Goal: Task Accomplishment & Management: Complete application form

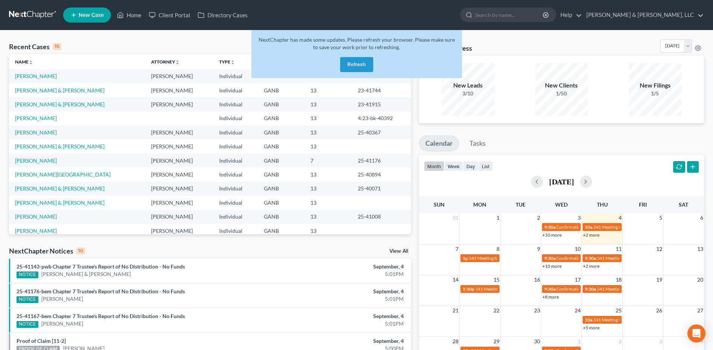
click at [351, 62] on button "Refresh" at bounding box center [356, 64] width 33 height 15
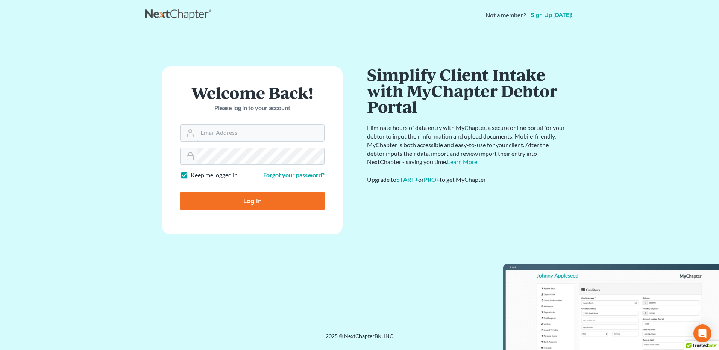
type input "[PERSON_NAME][EMAIL_ADDRESS][DOMAIN_NAME]"
click at [248, 203] on input "Log In" at bounding box center [252, 201] width 144 height 19
type input "Thinking..."
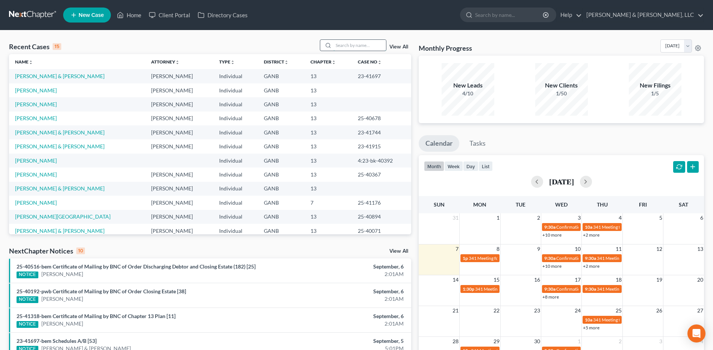
click at [357, 46] on input "search" at bounding box center [359, 45] width 53 height 11
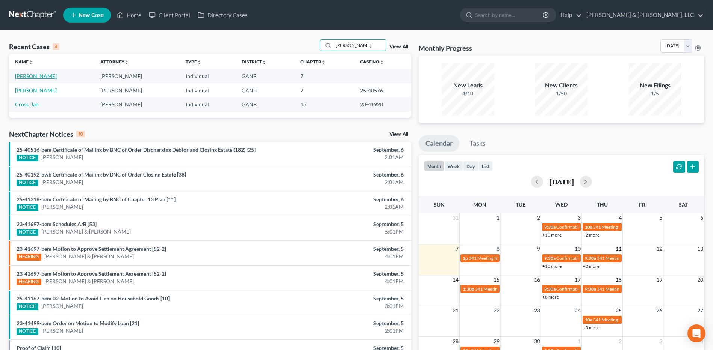
type input "craig"
click at [37, 75] on link "Craig, Jennifer" at bounding box center [36, 76] width 42 height 6
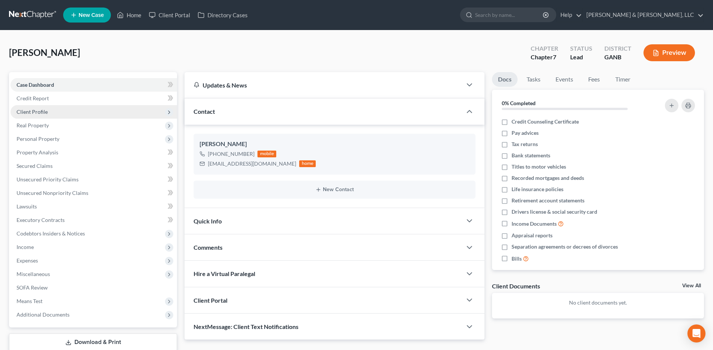
click at [45, 109] on span "Client Profile" at bounding box center [32, 112] width 31 height 6
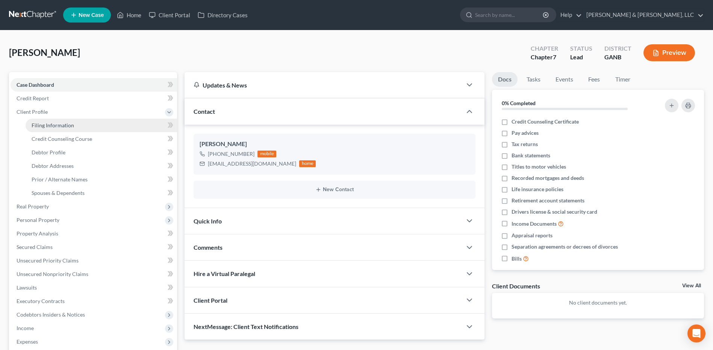
click at [57, 123] on span "Filing Information" at bounding box center [53, 125] width 42 height 6
select select "1"
select select "0"
select select "10"
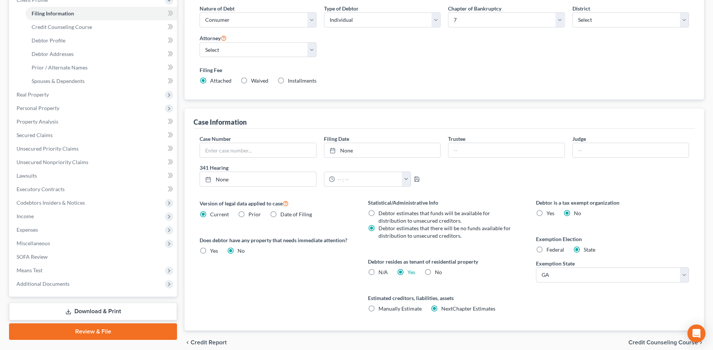
scroll to position [113, 0]
click at [634, 340] on span "Credit Counseling Course" at bounding box center [663, 342] width 70 height 6
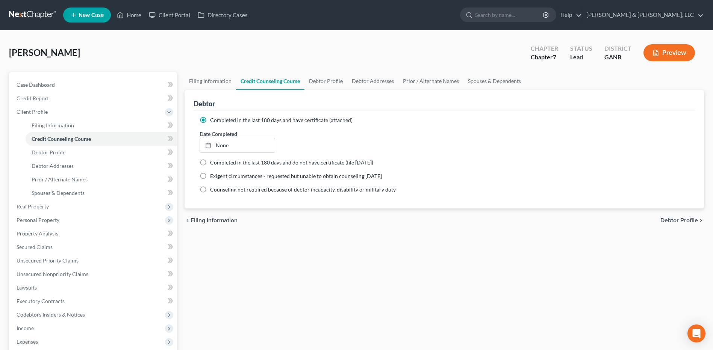
click at [671, 219] on span "Debtor Profile" at bounding box center [679, 221] width 38 height 6
select select "0"
select select "2"
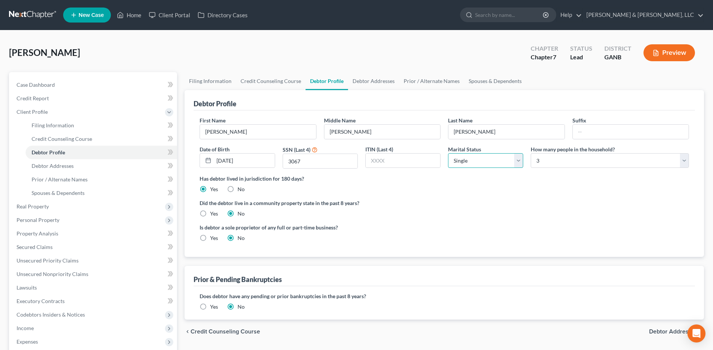
click at [506, 166] on select "Select Single Married Separated Divorced Widowed" at bounding box center [485, 160] width 75 height 15
select select "3"
click at [448, 153] on select "Select Single Married Separated Divorced Widowed" at bounding box center [485, 160] width 75 height 15
click at [657, 331] on span "Debtor Addresses" at bounding box center [673, 332] width 49 height 6
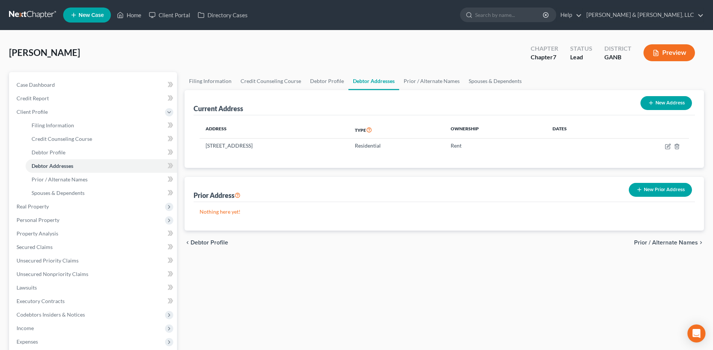
click at [656, 243] on span "Prior / Alternate Names" at bounding box center [666, 243] width 64 height 6
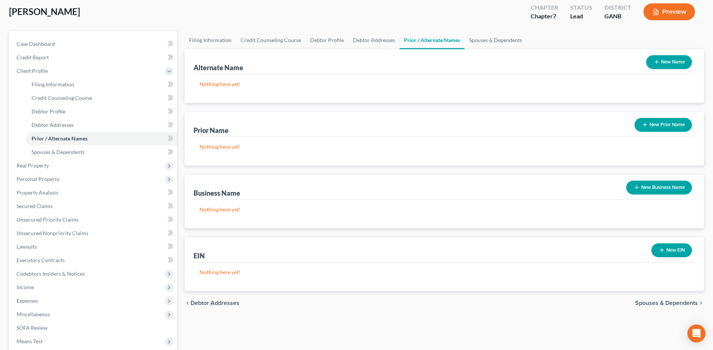
scroll to position [42, 0]
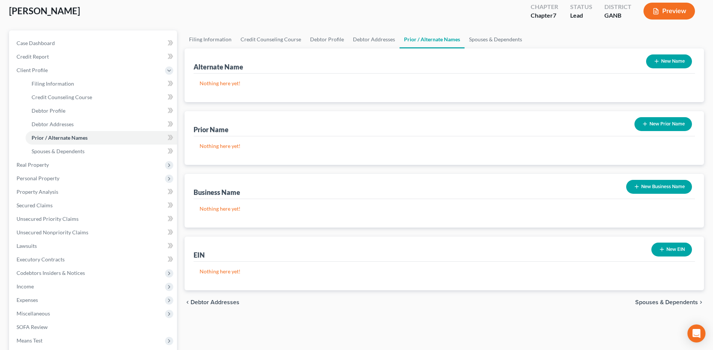
click at [668, 300] on span "Spouses & Dependents" at bounding box center [666, 303] width 63 height 6
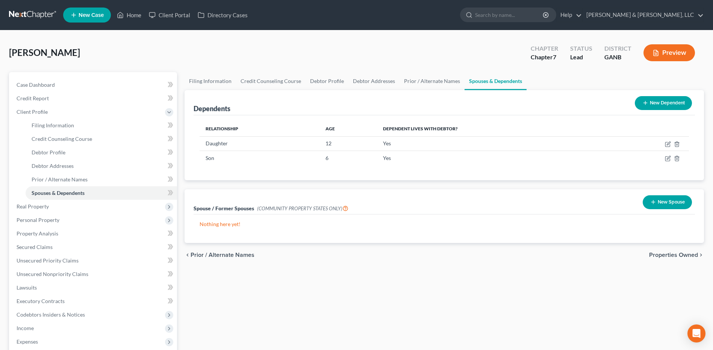
click at [660, 254] on span "Properties Owned" at bounding box center [673, 255] width 49 height 6
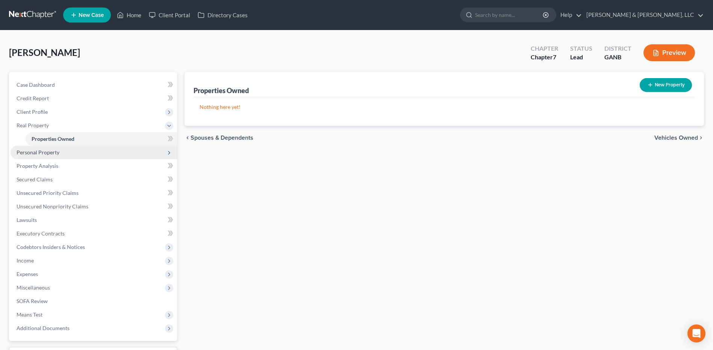
click at [142, 156] on span "Personal Property" at bounding box center [94, 153] width 167 height 14
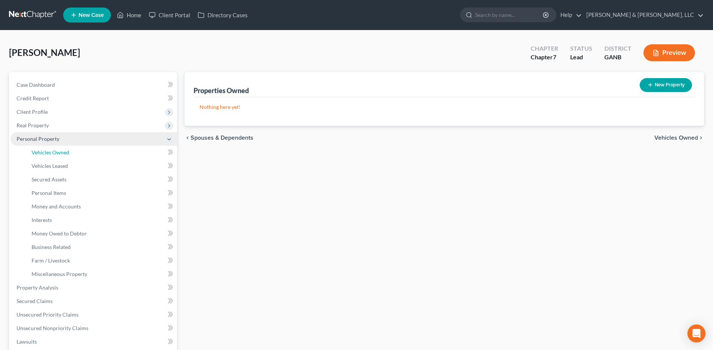
click at [142, 156] on link "Vehicles Owned" at bounding box center [101, 153] width 151 height 14
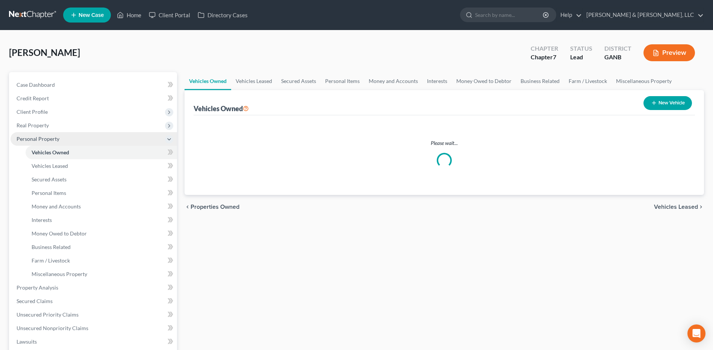
click at [142, 156] on link "Vehicles Owned" at bounding box center [101, 153] width 151 height 14
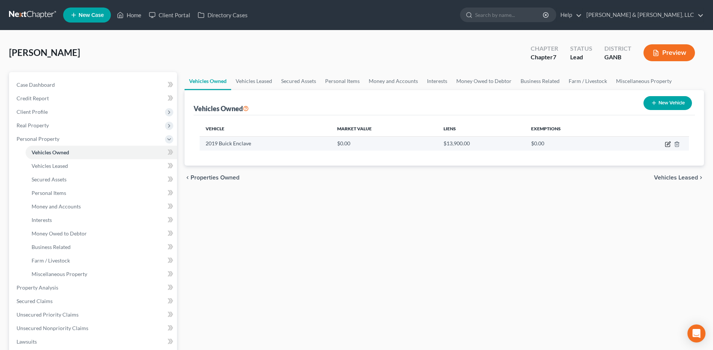
click at [667, 145] on icon "button" at bounding box center [668, 143] width 3 height 3
select select "0"
select select "7"
select select "0"
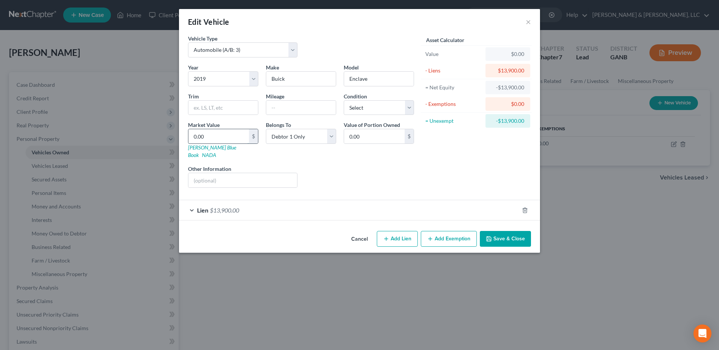
click at [232, 141] on input "0.00" at bounding box center [218, 136] width 61 height 14
type input "1"
type input "1.00"
type input "15"
type input "15.00"
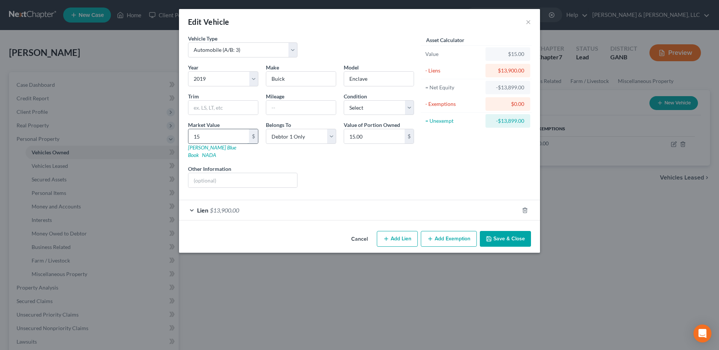
type input "150"
type input "150.00"
type input "1500"
type input "1,500.00"
type input "1,5000"
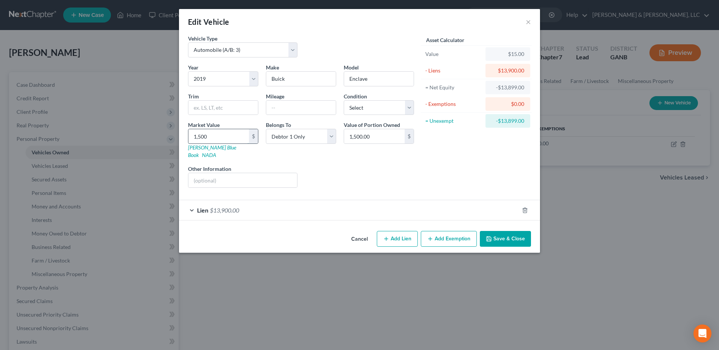
type input "15,000.00"
type input "15,000"
click at [435, 231] on button "Add Exemption" at bounding box center [449, 239] width 56 height 16
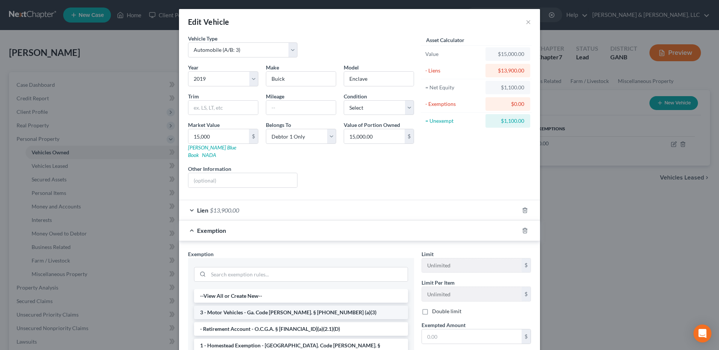
click at [291, 306] on li "3 - Motor Vehicles - Ga. Code Ann. § 44-13-100 (a)(3)" at bounding box center [301, 313] width 214 height 14
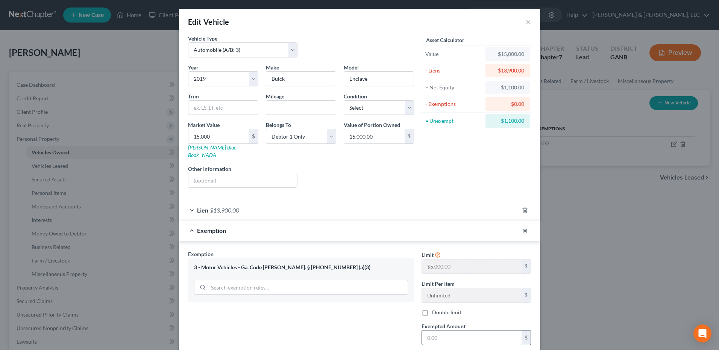
click at [452, 331] on input "text" at bounding box center [472, 338] width 100 height 14
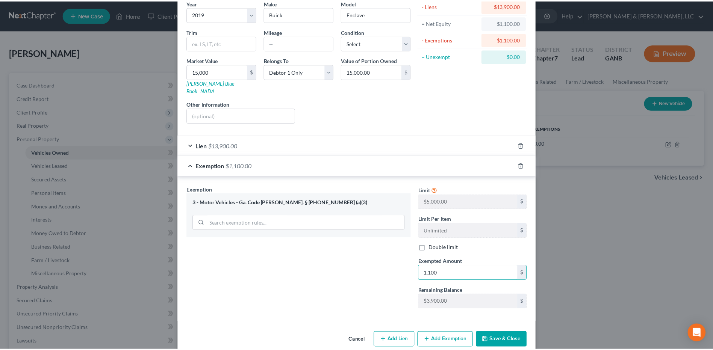
scroll to position [70, 0]
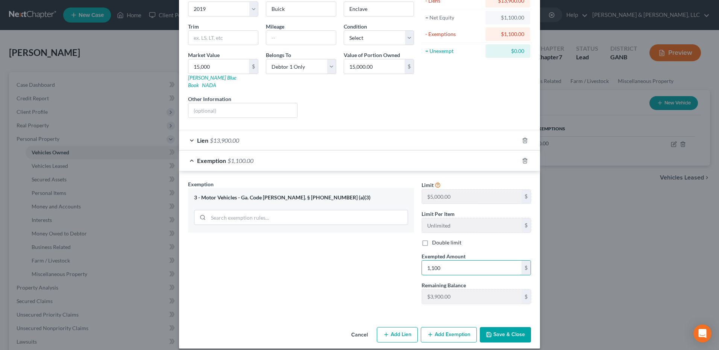
type input "1,100"
click at [503, 327] on button "Save & Close" at bounding box center [505, 335] width 51 height 16
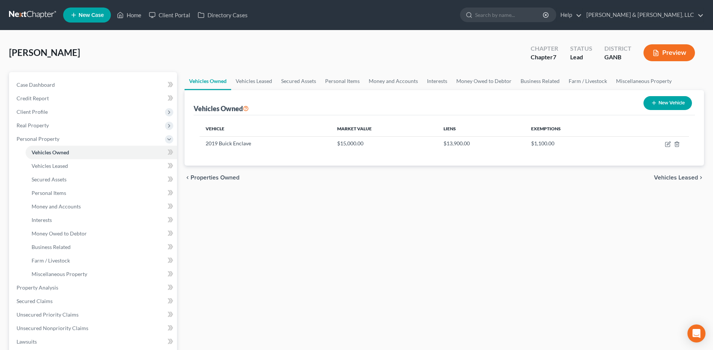
click at [672, 176] on span "Vehicles Leased" at bounding box center [676, 178] width 44 height 6
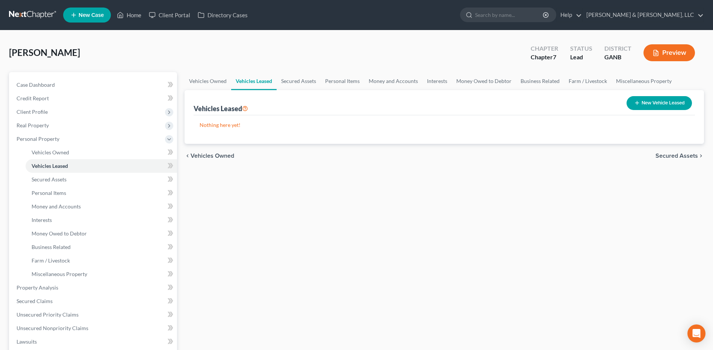
click at [672, 157] on span "Secured Assets" at bounding box center [677, 156] width 42 height 6
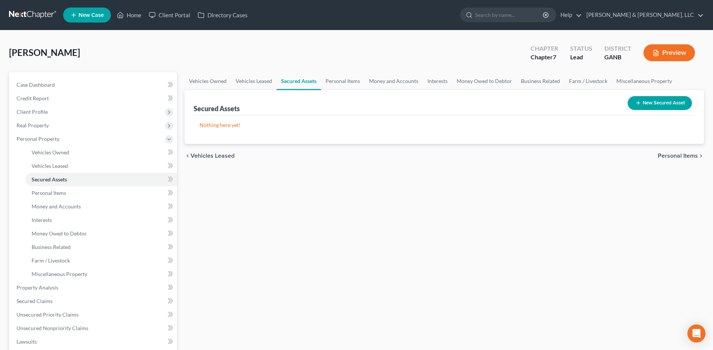
click at [673, 155] on span "Personal Items" at bounding box center [678, 156] width 40 height 6
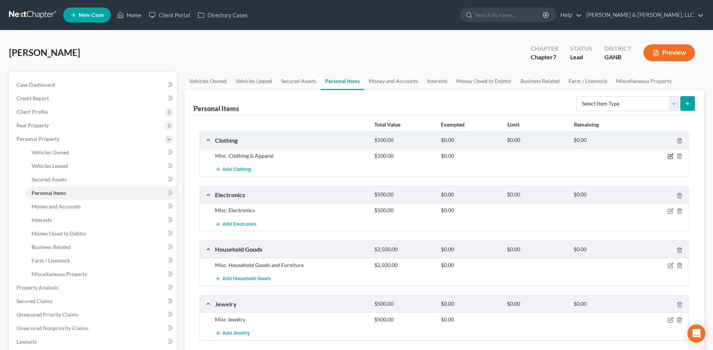
click at [669, 157] on icon "button" at bounding box center [671, 156] width 6 height 6
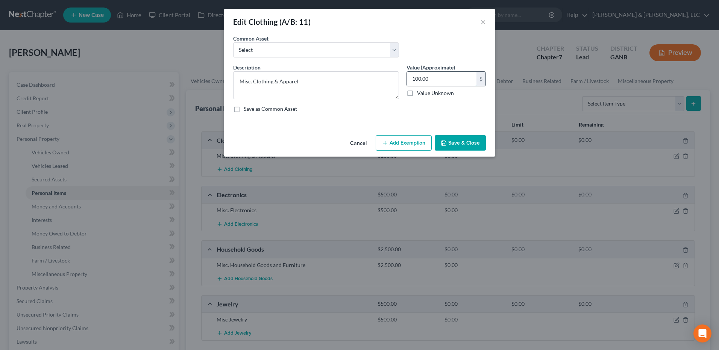
click at [437, 84] on input "100.00" at bounding box center [442, 79] width 70 height 14
type input "500"
click at [413, 140] on button "Add Exemption" at bounding box center [403, 143] width 56 height 16
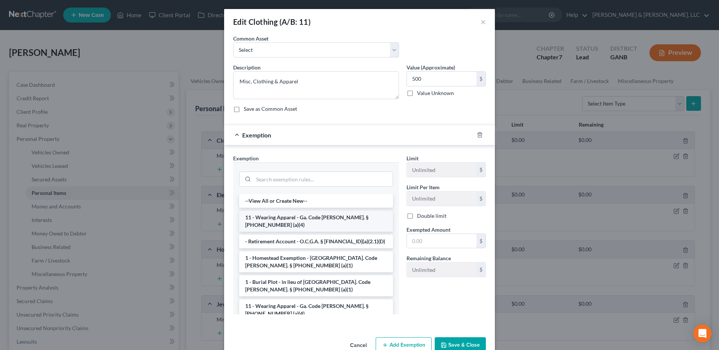
click at [313, 216] on li "11 - Wearing Apparel - Ga. Code Ann. § 44-13-100 (a)(4)" at bounding box center [316, 221] width 154 height 21
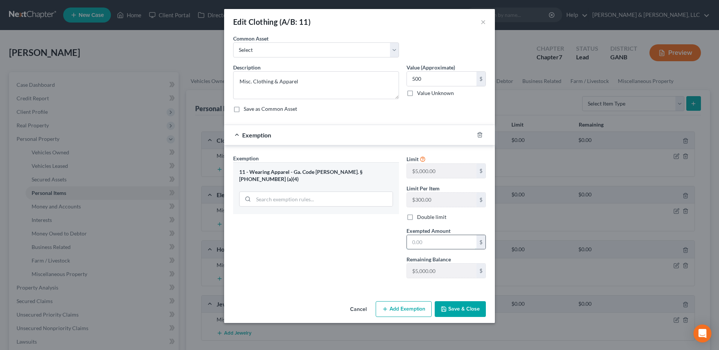
click at [430, 244] on input "text" at bounding box center [442, 242] width 70 height 14
type input "500"
click at [467, 312] on button "Save & Close" at bounding box center [460, 309] width 51 height 16
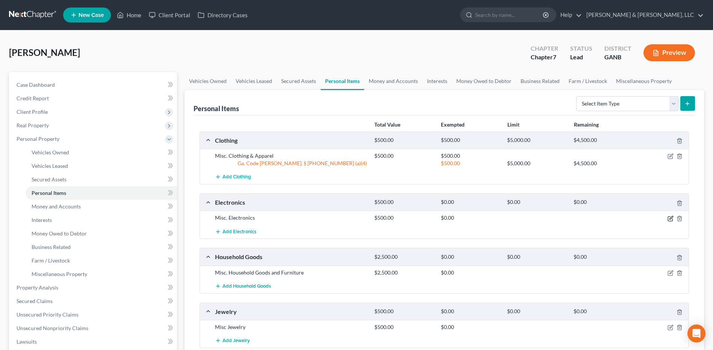
click at [671, 220] on icon "button" at bounding box center [671, 219] width 6 height 6
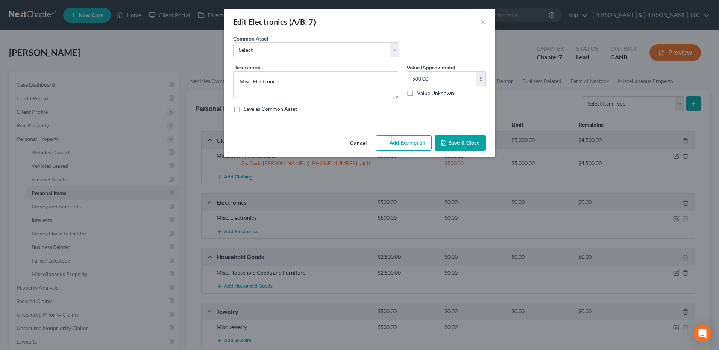
click at [414, 143] on button "Add Exemption" at bounding box center [403, 143] width 56 height 16
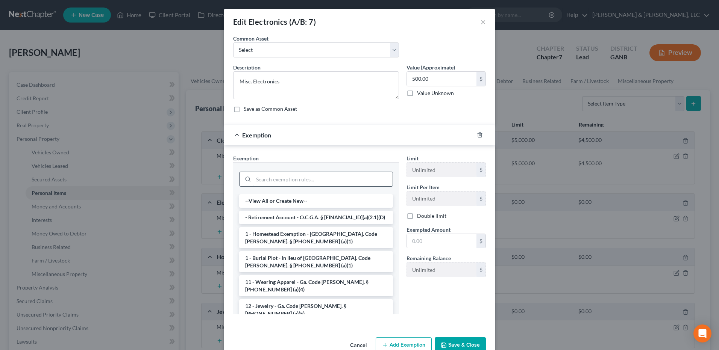
click at [303, 183] on input "search" at bounding box center [322, 179] width 139 height 14
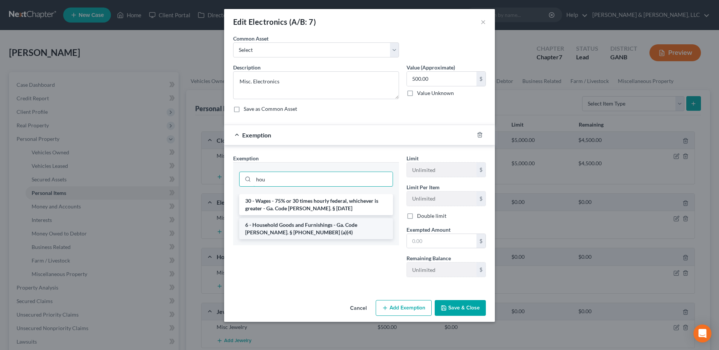
type input "hou"
click at [305, 224] on li "6 - Household Goods and Furnishings - Ga. Code Ann. § 44-13-100 (a)(4)" at bounding box center [316, 228] width 154 height 21
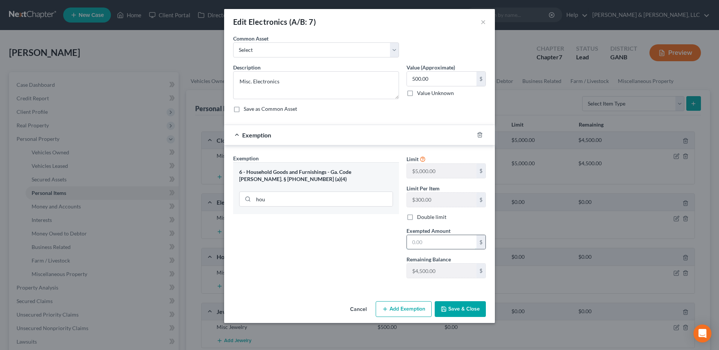
click at [421, 239] on input "text" at bounding box center [442, 242] width 70 height 14
type input "500"
click at [465, 306] on button "Save & Close" at bounding box center [460, 309] width 51 height 16
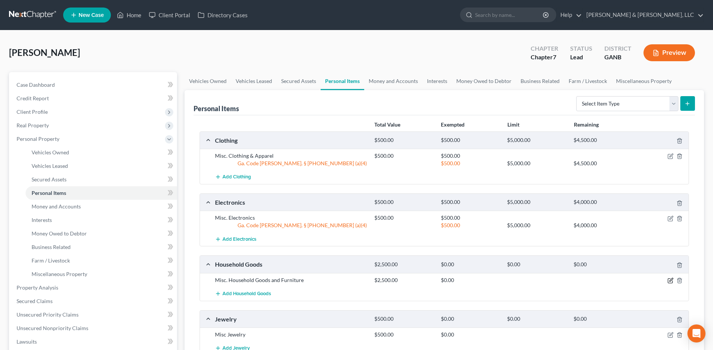
click at [672, 279] on icon "button" at bounding box center [670, 279] width 3 height 3
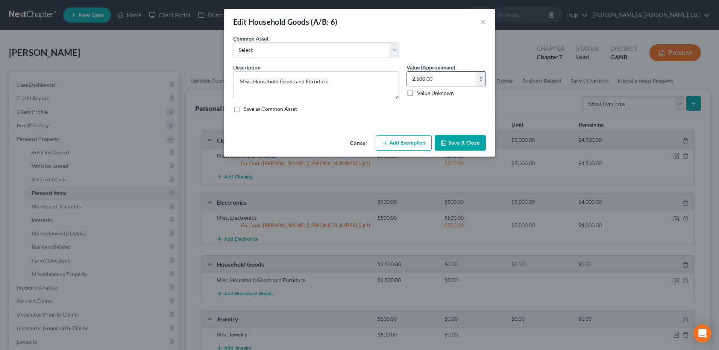
click at [454, 79] on input "2,500.00" at bounding box center [442, 79] width 70 height 14
type input "3,000"
click at [411, 138] on button "Add Exemption" at bounding box center [403, 143] width 56 height 16
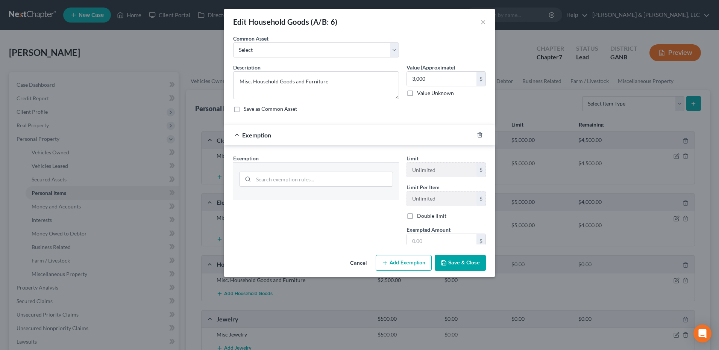
click at [411, 138] on div "Exemption" at bounding box center [349, 135] width 250 height 20
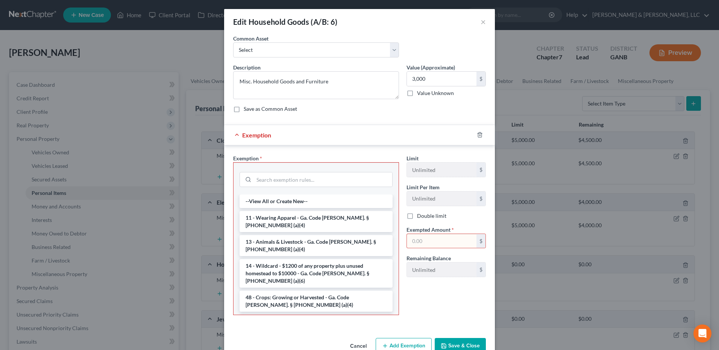
click at [323, 315] on li "6 - Household Goods and Furnishings - Ga. Code Ann. § 44-13-100 (a)(4)" at bounding box center [315, 325] width 153 height 21
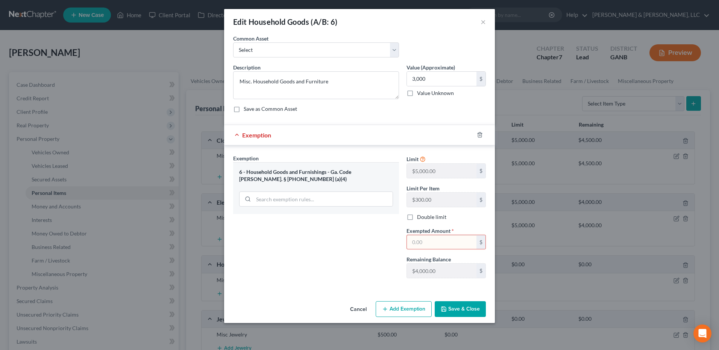
click at [439, 238] on input "text" at bounding box center [442, 242] width 70 height 14
type input "3,000"
click at [463, 306] on button "Save & Close" at bounding box center [460, 309] width 51 height 16
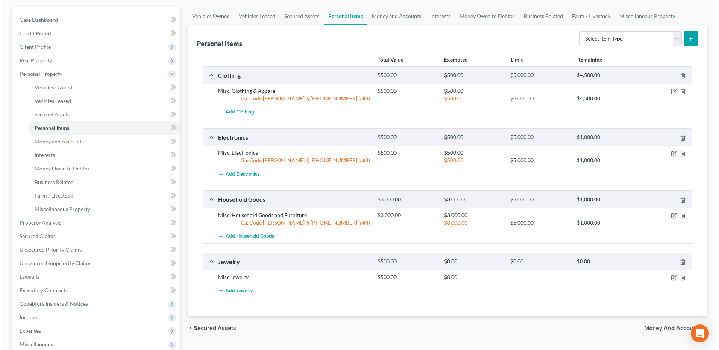
scroll to position [76, 0]
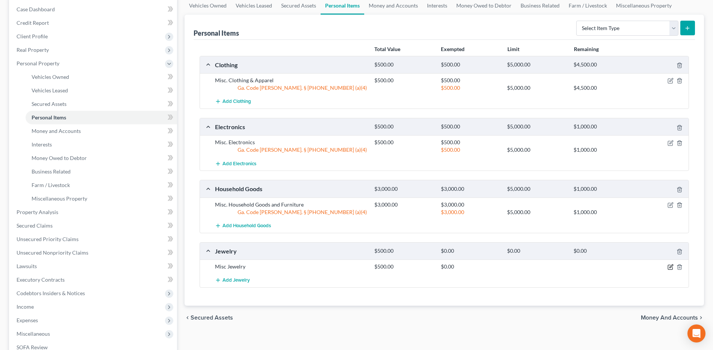
click at [672, 269] on icon "button" at bounding box center [671, 267] width 6 height 6
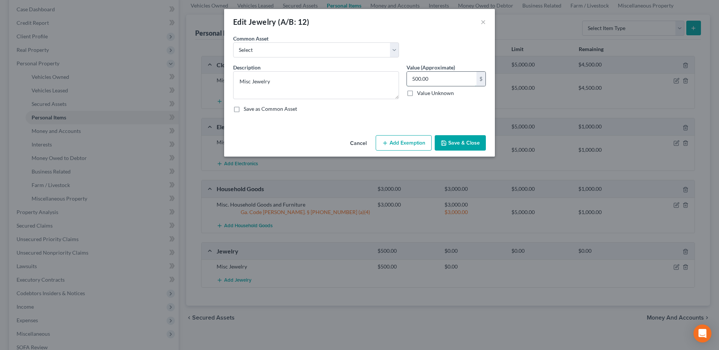
click at [450, 83] on input "500.00" at bounding box center [442, 79] width 70 height 14
type input "1,000"
click at [403, 139] on button "Add Exemption" at bounding box center [403, 143] width 56 height 16
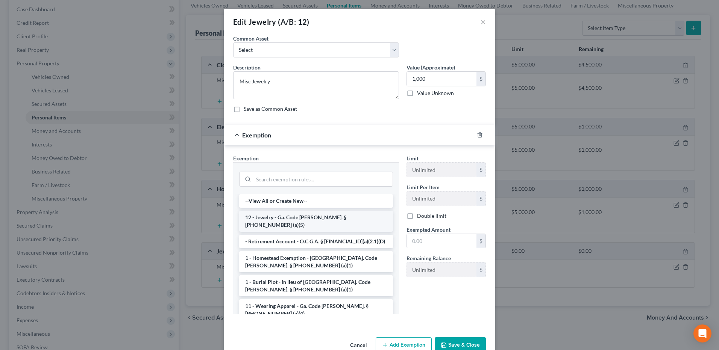
click at [342, 214] on li "12 - Jewelry - Ga. Code Ann. § 44-13-100 (a)(5)" at bounding box center [316, 221] width 154 height 21
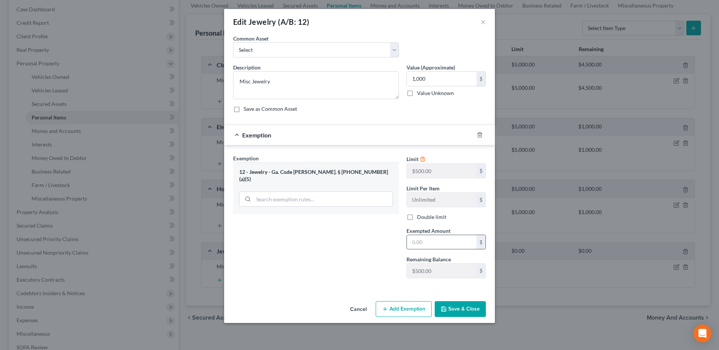
click at [428, 239] on input "text" at bounding box center [442, 242] width 70 height 14
type input "500"
click at [399, 304] on button "Add Exemption" at bounding box center [403, 309] width 56 height 16
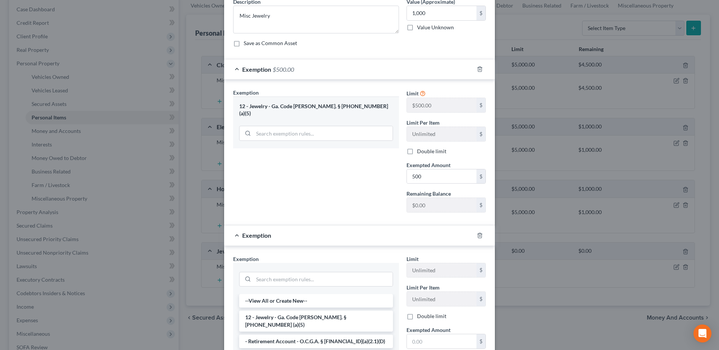
scroll to position [74, 0]
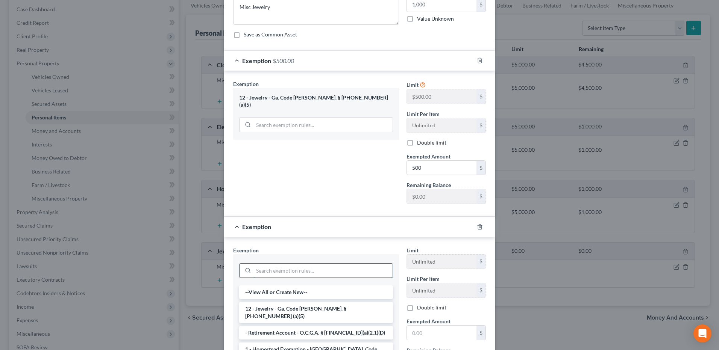
click at [286, 266] on input "search" at bounding box center [322, 271] width 139 height 14
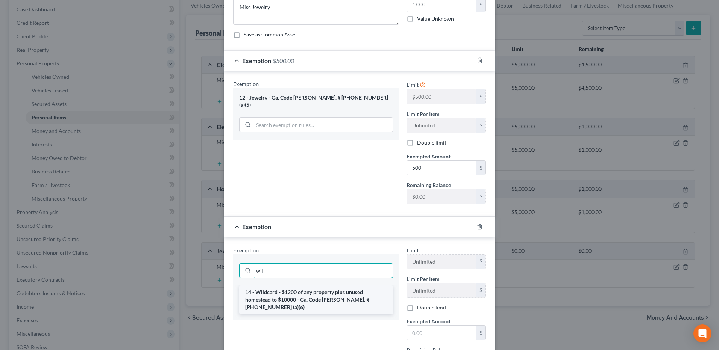
type input "wil"
click at [290, 290] on li "14 - Wildcard - $1200 of any property plus unused homestead to $10000 - Ga. Cod…" at bounding box center [316, 300] width 154 height 29
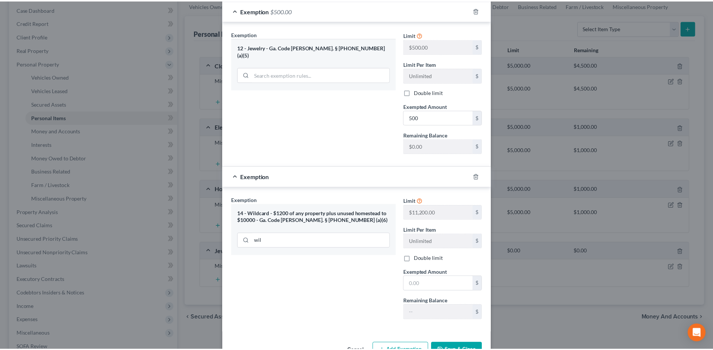
scroll to position [148, 0]
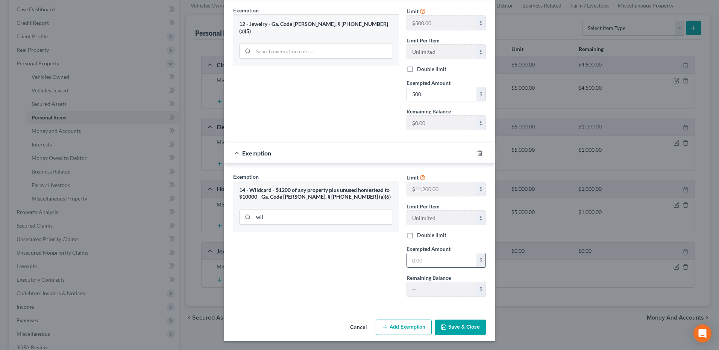
click at [424, 266] on input "text" at bounding box center [442, 260] width 70 height 14
type input "500"
click at [456, 322] on button "Save & Close" at bounding box center [460, 328] width 51 height 16
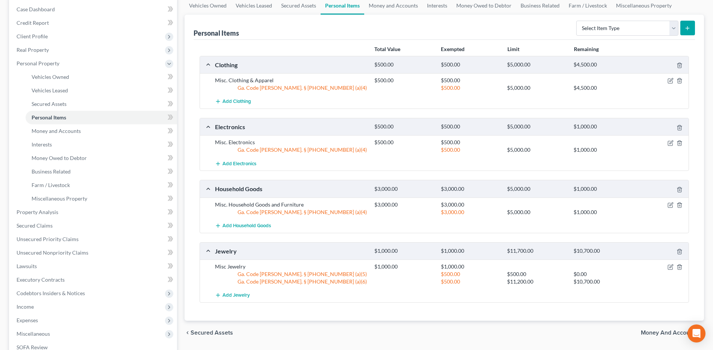
click at [646, 333] on span "Money and Accounts" at bounding box center [669, 333] width 57 height 6
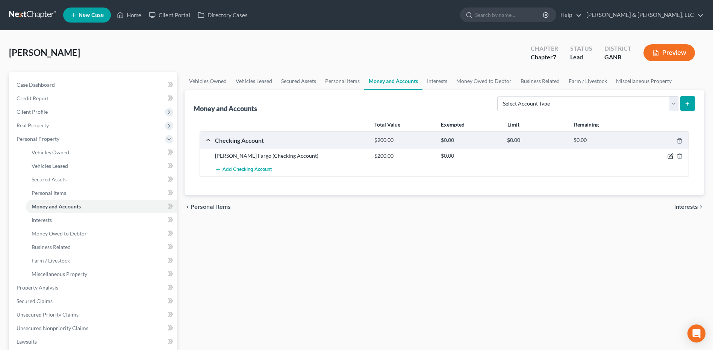
click at [669, 157] on icon "button" at bounding box center [671, 156] width 6 height 6
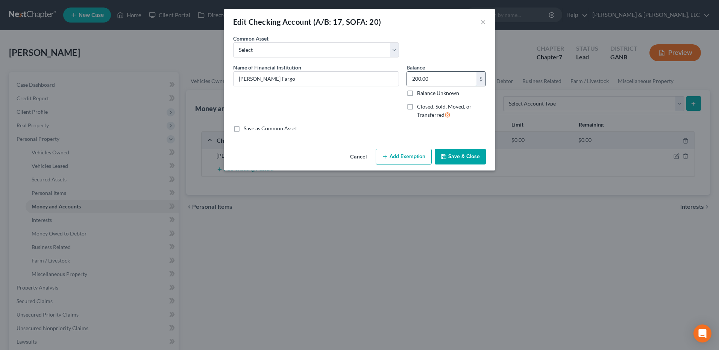
click at [439, 77] on input "200.00" at bounding box center [442, 79] width 70 height 14
type input "500"
click at [407, 161] on button "Add Exemption" at bounding box center [403, 157] width 56 height 16
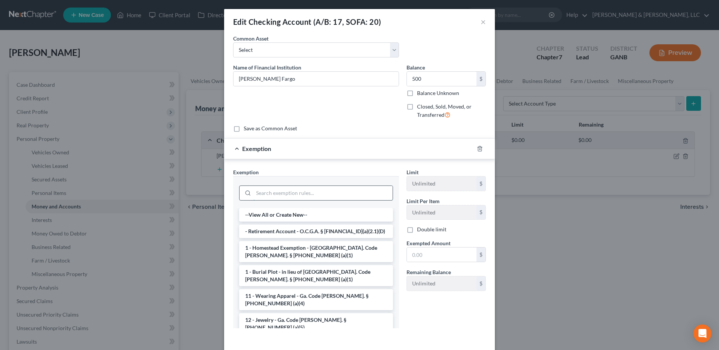
click at [337, 191] on input "search" at bounding box center [322, 193] width 139 height 14
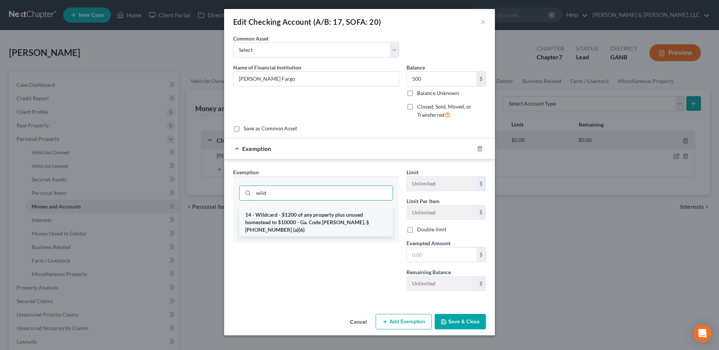
type input "wild"
click at [326, 217] on li "14 - Wildcard - $1200 of any property plus unused homestead to $10000 - Ga. Cod…" at bounding box center [316, 222] width 154 height 29
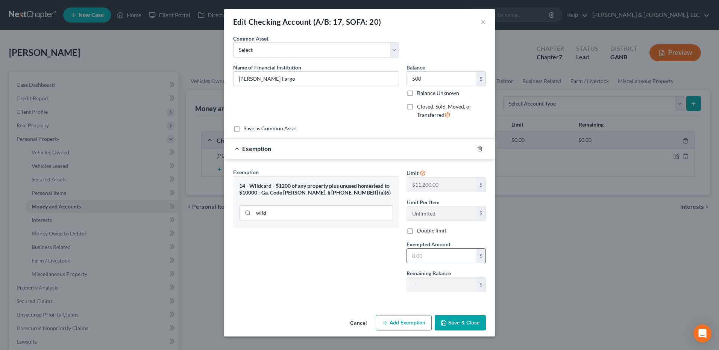
click at [446, 253] on input "text" at bounding box center [442, 256] width 70 height 14
type input "500"
click at [469, 319] on button "Save & Close" at bounding box center [460, 323] width 51 height 16
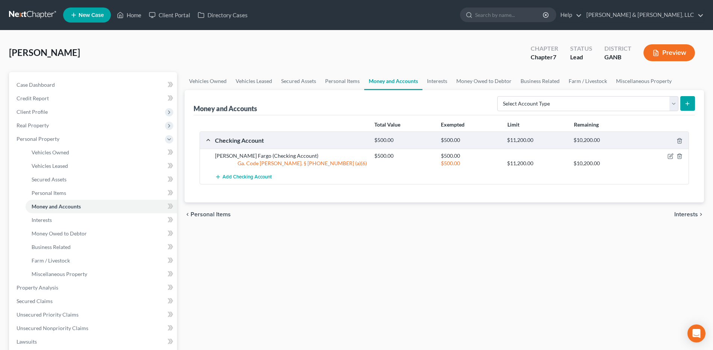
click at [680, 214] on span "Interests" at bounding box center [686, 215] width 24 height 6
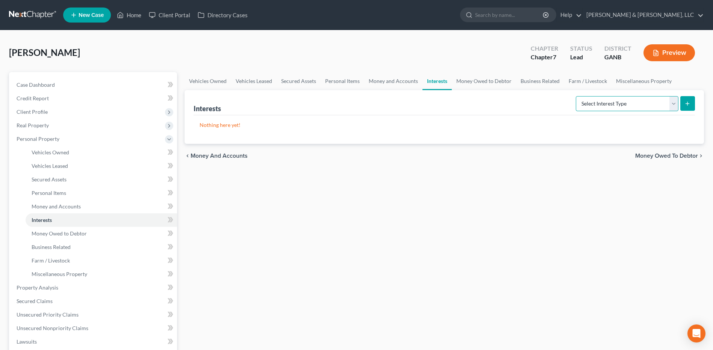
click at [617, 105] on select "Select Interest Type 401K (A/B: 21) Annuity (A/B: 23) Bond (A/B: 18) Education …" at bounding box center [627, 103] width 103 height 15
select select "401k"
click at [577, 96] on select "Select Interest Type 401K (A/B: 21) Annuity (A/B: 23) Bond (A/B: 18) Education …" at bounding box center [627, 103] width 103 height 15
click at [689, 101] on icon "submit" at bounding box center [687, 104] width 6 height 6
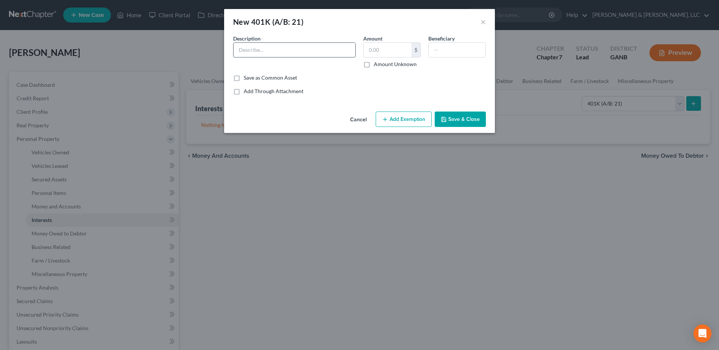
click at [339, 50] on input "text" at bounding box center [294, 50] width 122 height 14
type input "Fidelity 401k"
type input "20,000"
click at [406, 120] on button "Add Exemption" at bounding box center [403, 120] width 56 height 16
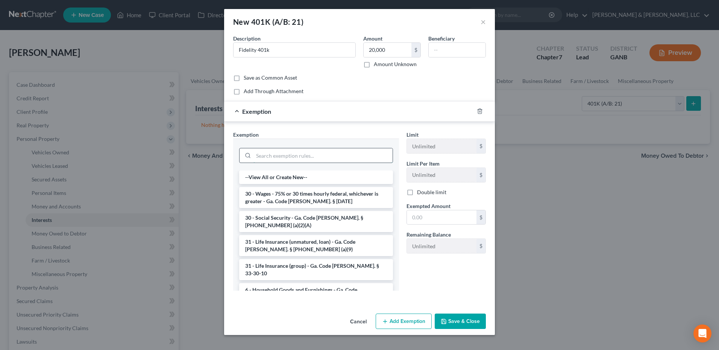
click at [321, 158] on input "search" at bounding box center [322, 155] width 139 height 14
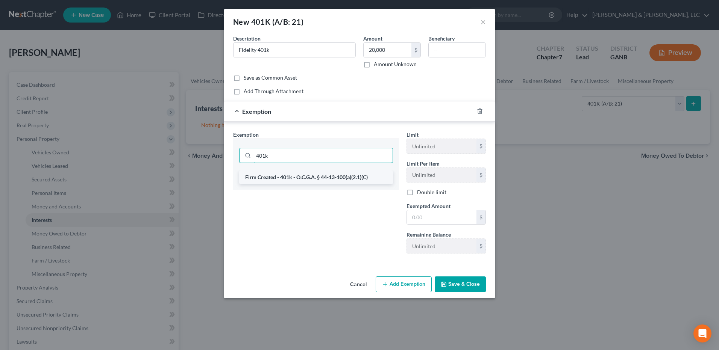
type input "401k"
click at [322, 174] on li "Firm Created - 401k - O.C.G.A. § 44-13-100(a)(2.1)(C)" at bounding box center [316, 178] width 154 height 14
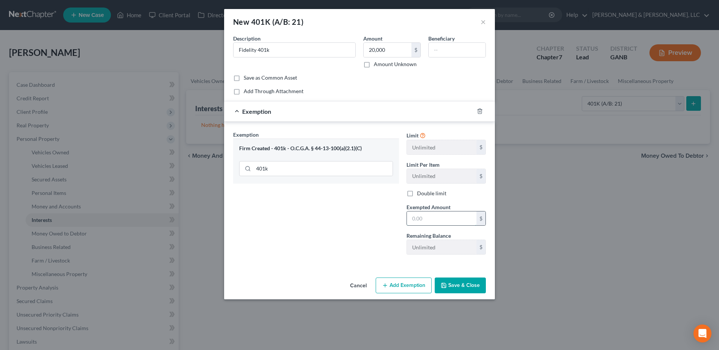
click at [433, 214] on input "text" at bounding box center [442, 219] width 70 height 14
type input "20,000"
click at [461, 289] on button "Save & Close" at bounding box center [460, 286] width 51 height 16
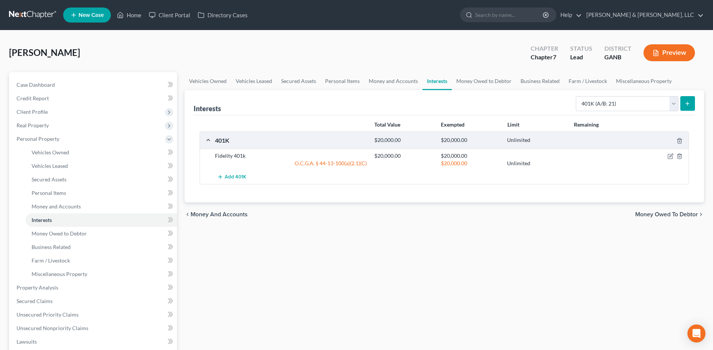
click at [641, 214] on span "Money Owed to Debtor" at bounding box center [666, 215] width 63 height 6
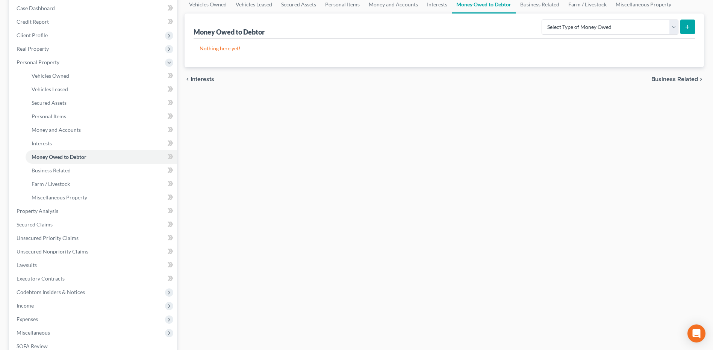
scroll to position [77, 0]
click at [123, 199] on link "Miscellaneous Property" at bounding box center [101, 198] width 151 height 14
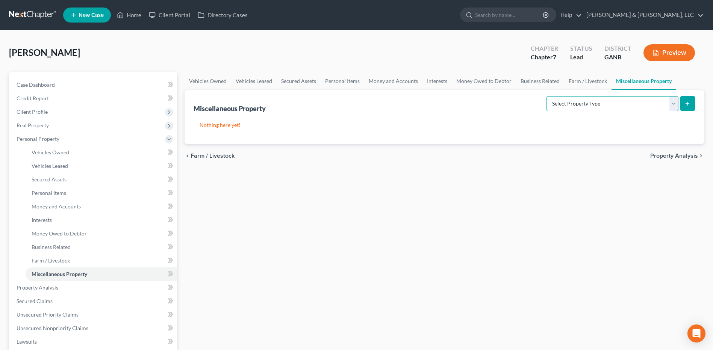
click at [555, 110] on select "Select Property Type Assigned for Creditor Benefit Within 1 Year (SOFA: 12) Hol…" at bounding box center [613, 103] width 132 height 15
select select "stored_within_1_year"
click at [547, 96] on select "Select Property Type Assigned for Creditor Benefit Within 1 Year (SOFA: 12) Hol…" at bounding box center [613, 103] width 132 height 15
click at [690, 107] on button "submit" at bounding box center [687, 103] width 15 height 15
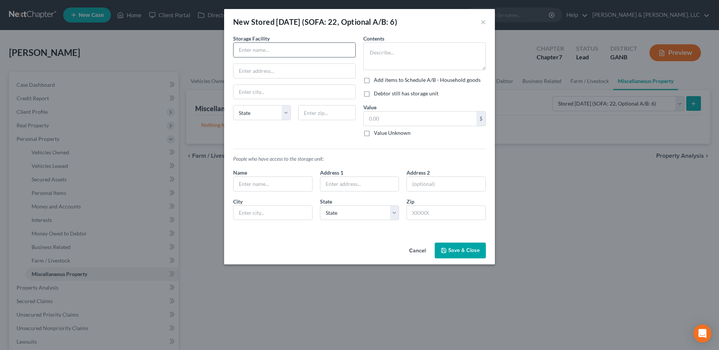
click at [307, 45] on input "text" at bounding box center [294, 50] width 122 height 14
type input "Wrights Self Storage"
click at [280, 97] on input "text" at bounding box center [294, 92] width 122 height 14
type input "Calhoun"
select select "10"
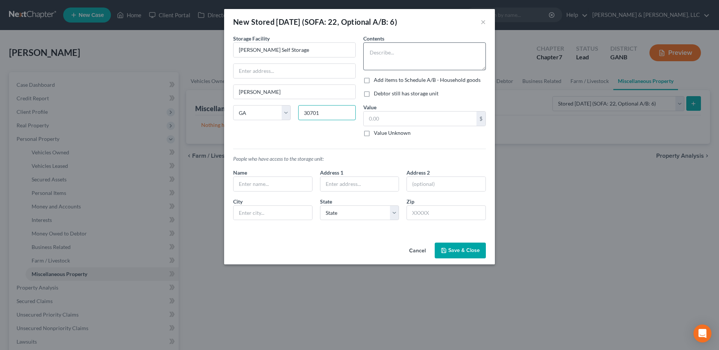
type input "30701"
click at [436, 53] on textarea at bounding box center [424, 56] width 123 height 28
type textarea "HHG & Personal Items"
click at [397, 95] on label "Debtor still has storage unit" at bounding box center [406, 94] width 65 height 8
click at [382, 95] on input "Debtor still has storage unit" at bounding box center [379, 92] width 5 height 5
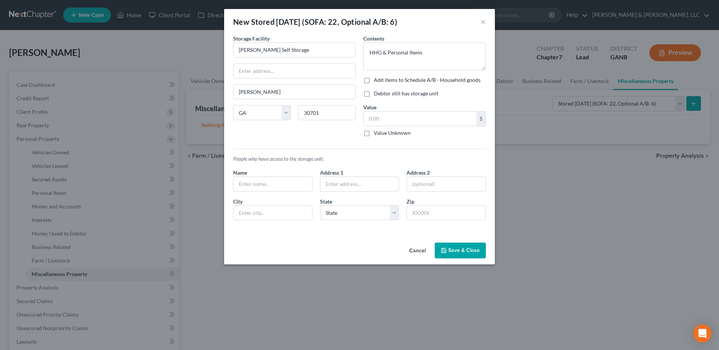
checkbox input "true"
click at [467, 256] on button "Save & Close" at bounding box center [460, 251] width 51 height 16
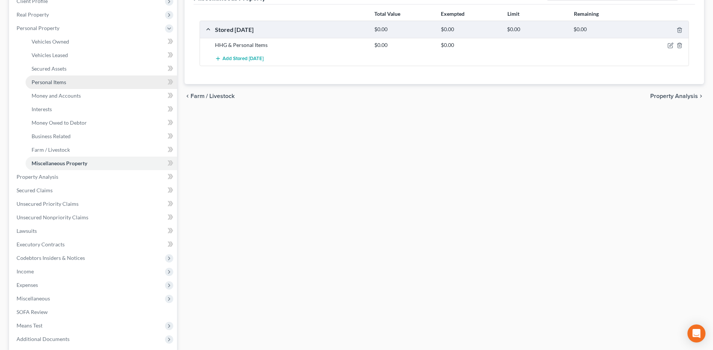
scroll to position [111, 0]
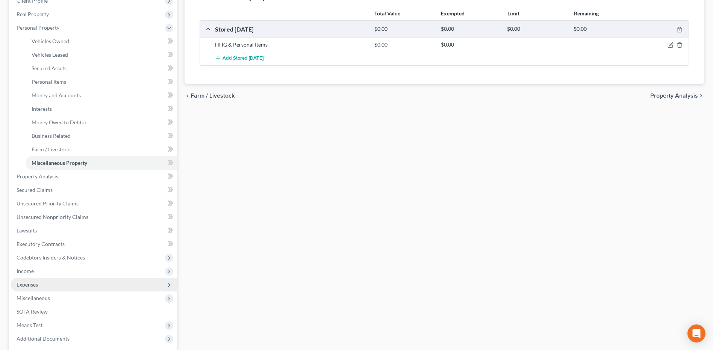
click at [77, 285] on span "Expenses" at bounding box center [94, 285] width 167 height 14
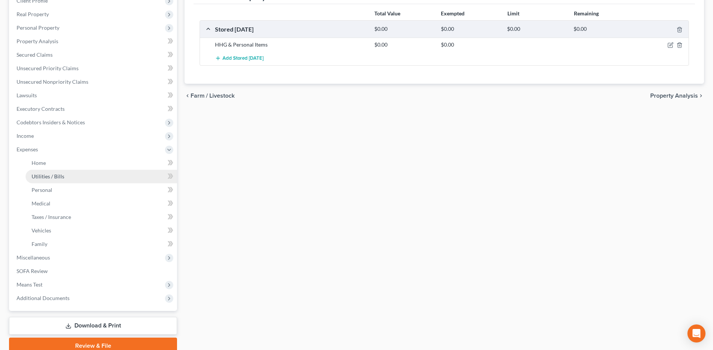
click at [81, 173] on link "Utilities / Bills" at bounding box center [101, 177] width 151 height 14
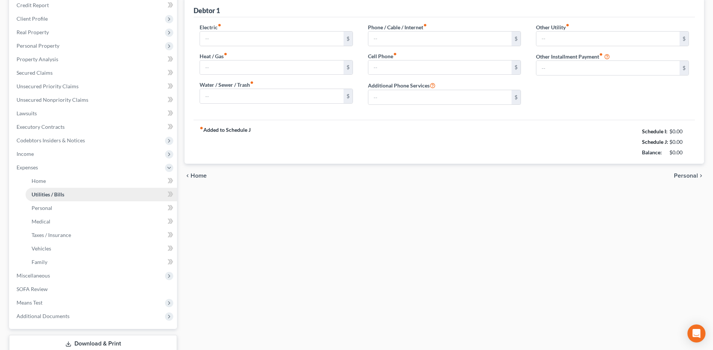
type input "0.00"
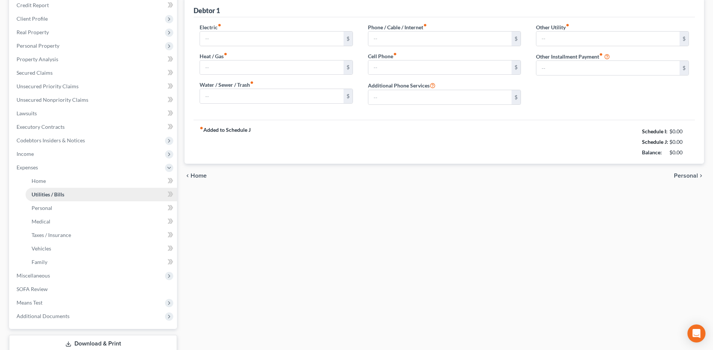
type input "0.00"
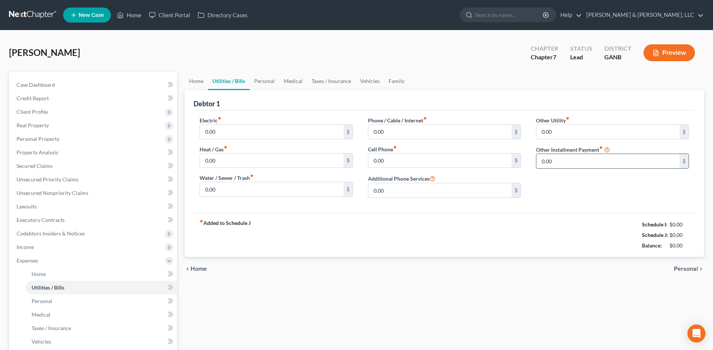
click at [557, 157] on input "0.00" at bounding box center [607, 161] width 143 height 14
type input "100"
click at [558, 180] on input "text" at bounding box center [612, 182] width 152 height 14
type input "Storage Unit"
click at [607, 224] on div "fiber_manual_record Added to Schedule J Schedule I: $0.00 Schedule J: $100.00 B…" at bounding box center [444, 235] width 501 height 44
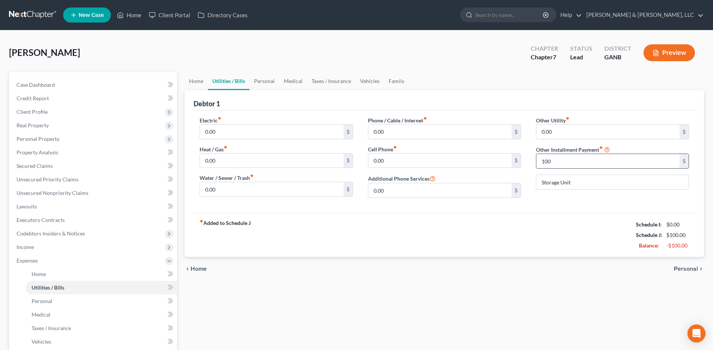
click at [584, 162] on input "100" at bounding box center [607, 161] width 143 height 14
click at [583, 161] on input "100" at bounding box center [607, 161] width 143 height 14
click at [81, 155] on link "Property Analysis" at bounding box center [94, 153] width 167 height 14
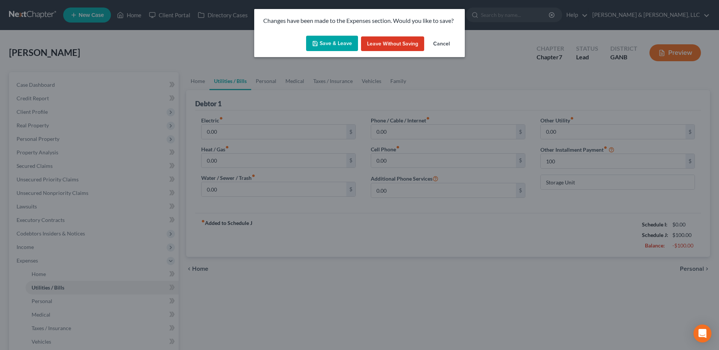
click at [324, 37] on button "Save & Leave" at bounding box center [332, 44] width 52 height 16
type input "100.00"
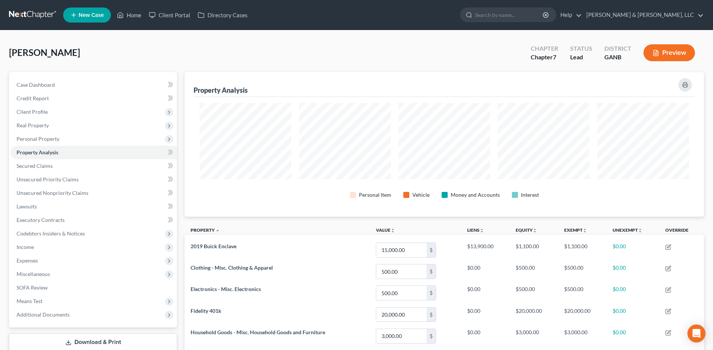
scroll to position [145, 519]
